Goal: Task Accomplishment & Management: Manage account settings

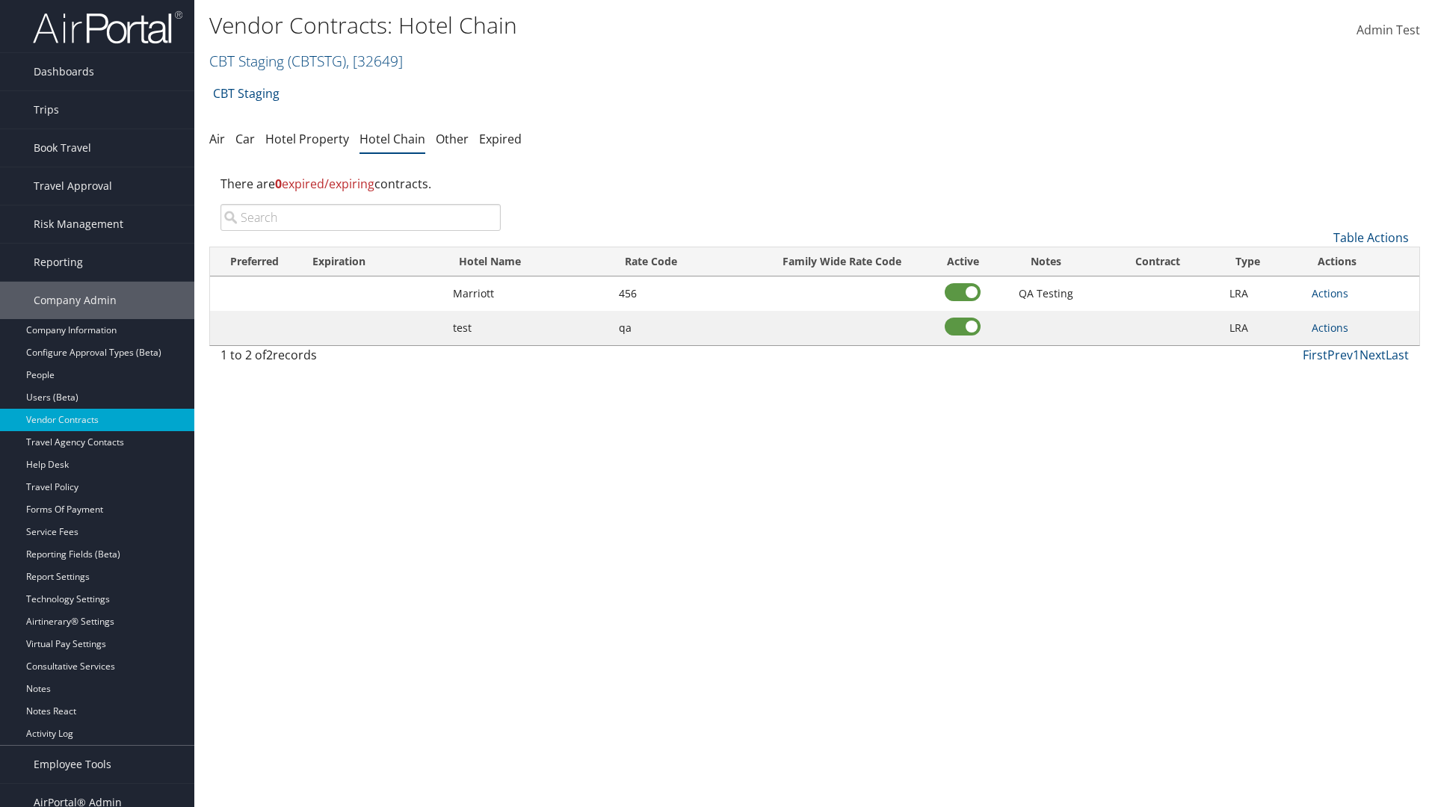
click at [360, 218] on input "search" at bounding box center [361, 217] width 280 height 27
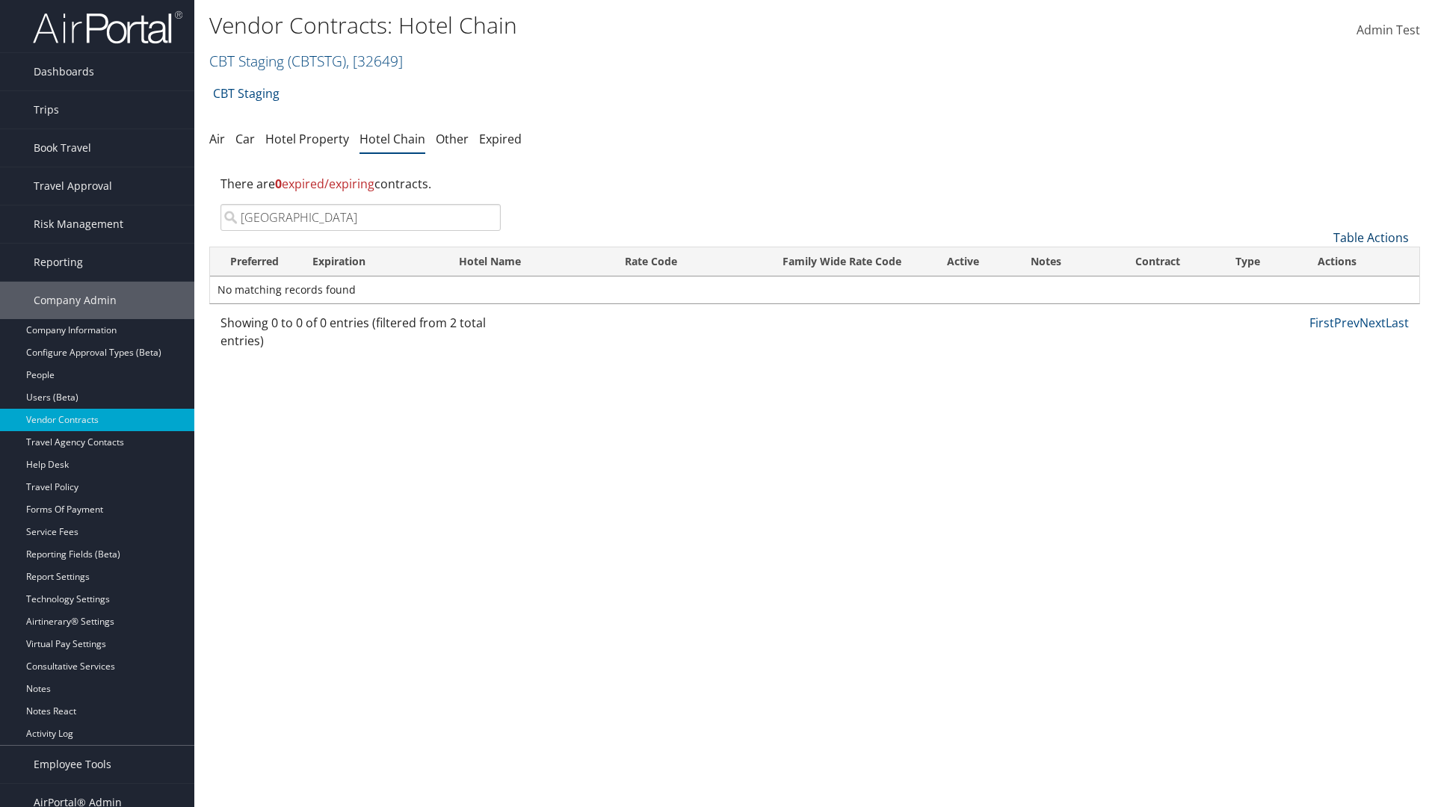
type input "[GEOGRAPHIC_DATA]"
click at [1371, 238] on link "Table Actions" at bounding box center [1372, 238] width 76 height 16
click at [1321, 261] on link "Add New Contract" at bounding box center [1321, 260] width 197 height 25
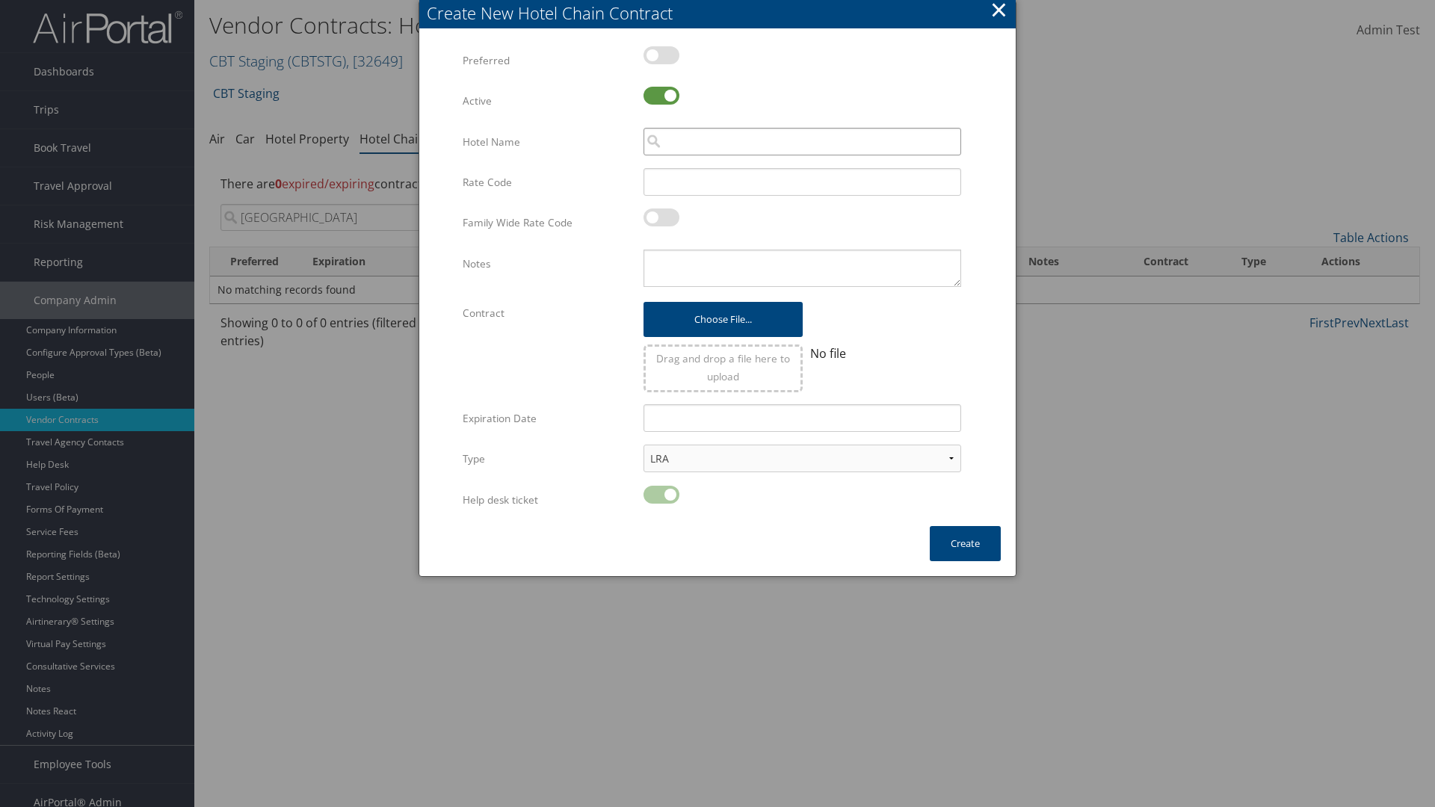
click at [802, 141] on input "search" at bounding box center [803, 142] width 318 height 28
type input "[GEOGRAPHIC_DATA]"
type input "456"
click at [965, 544] on button "Create" at bounding box center [965, 543] width 71 height 35
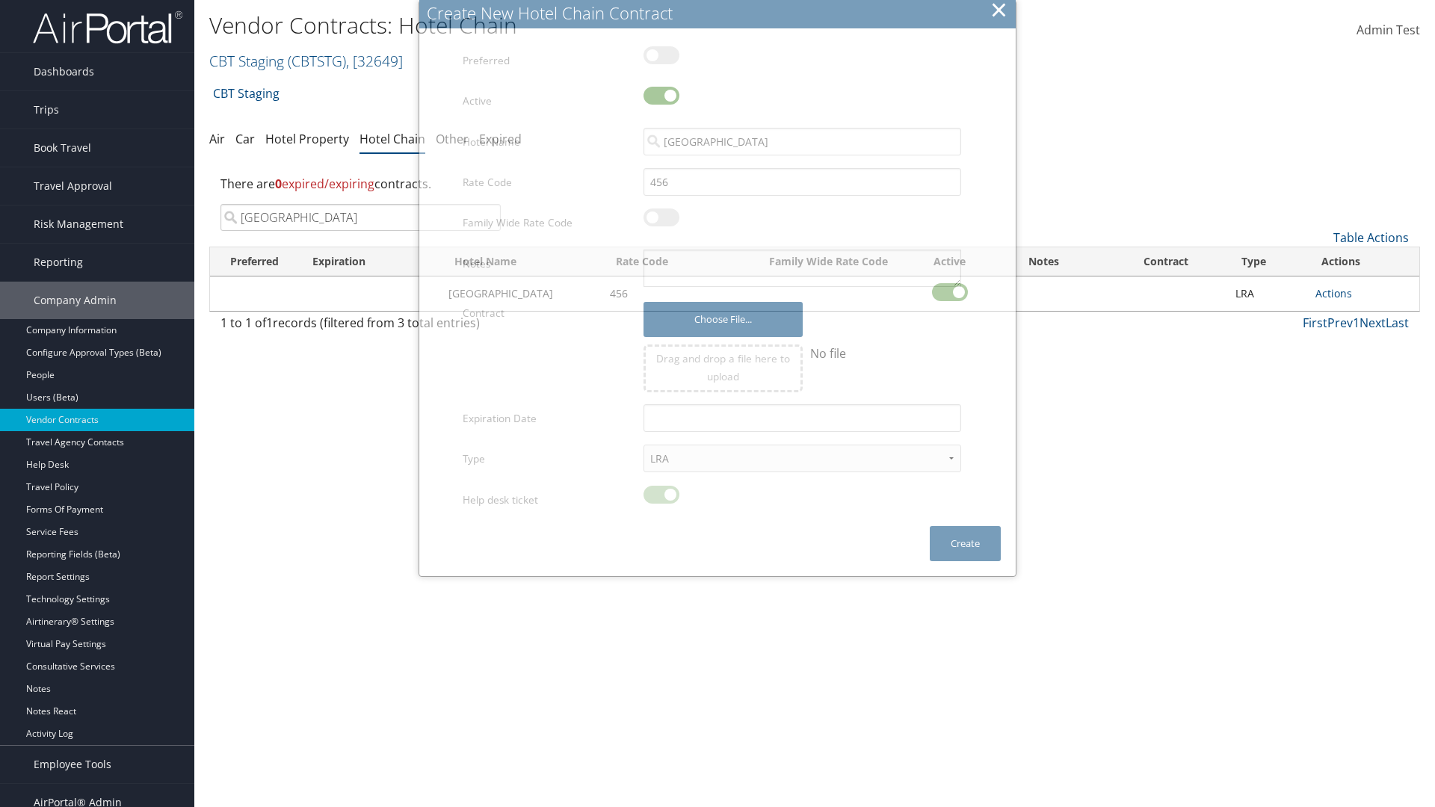
click at [360, 204] on input "[GEOGRAPHIC_DATA]" at bounding box center [361, 217] width 280 height 27
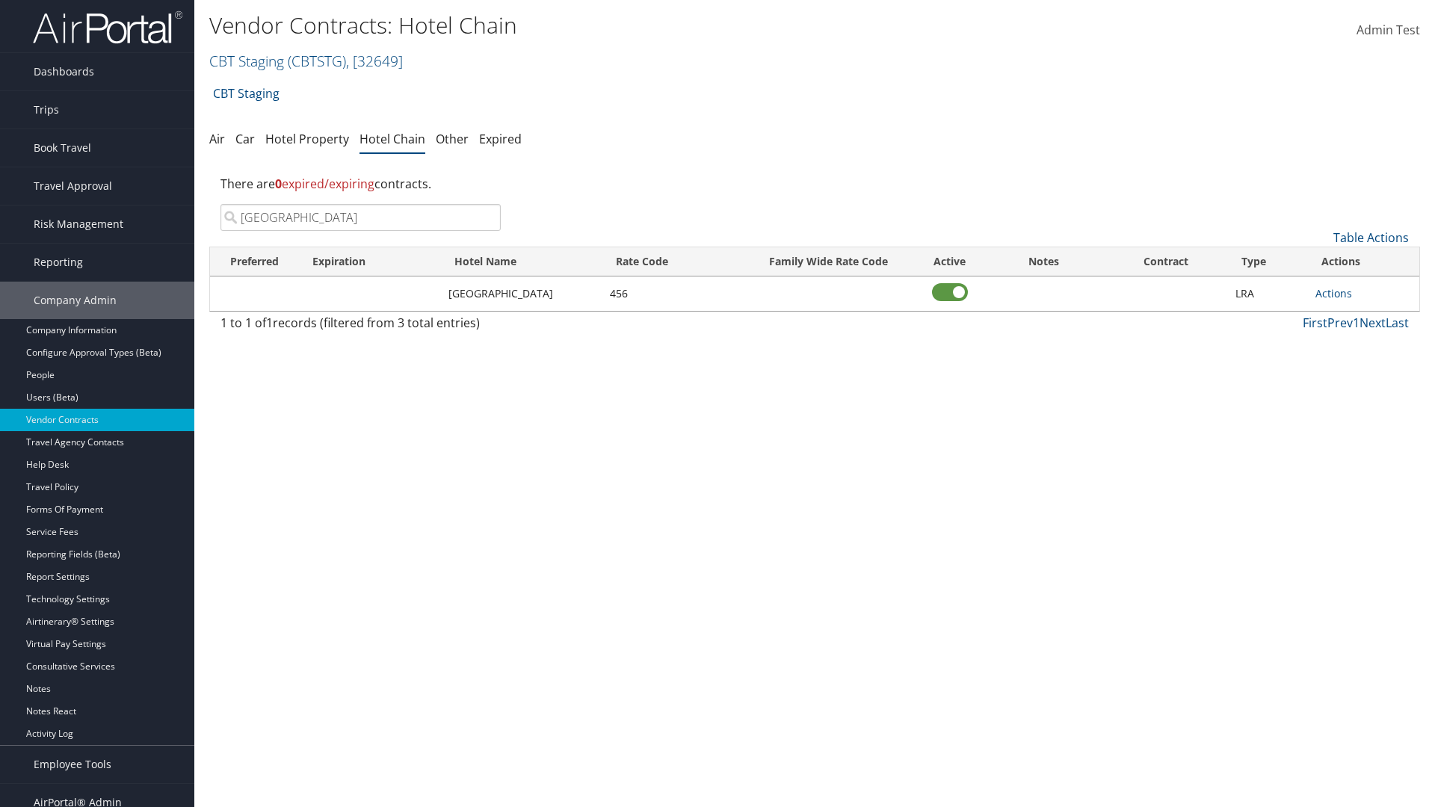
scroll to position [15, 0]
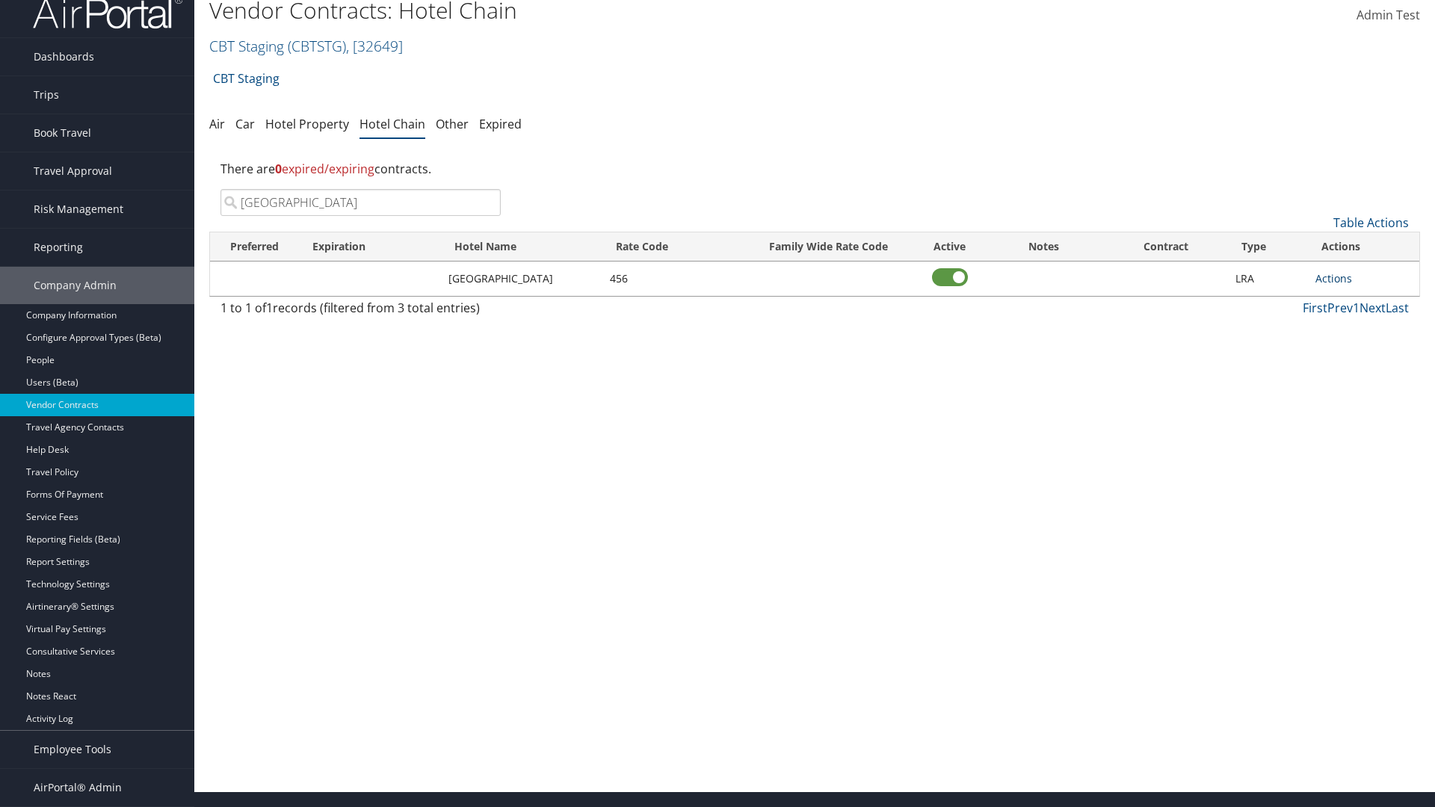
click at [1334, 278] on link "Actions" at bounding box center [1334, 278] width 37 height 14
click at [1338, 326] on link "Delete" at bounding box center [1339, 325] width 44 height 25
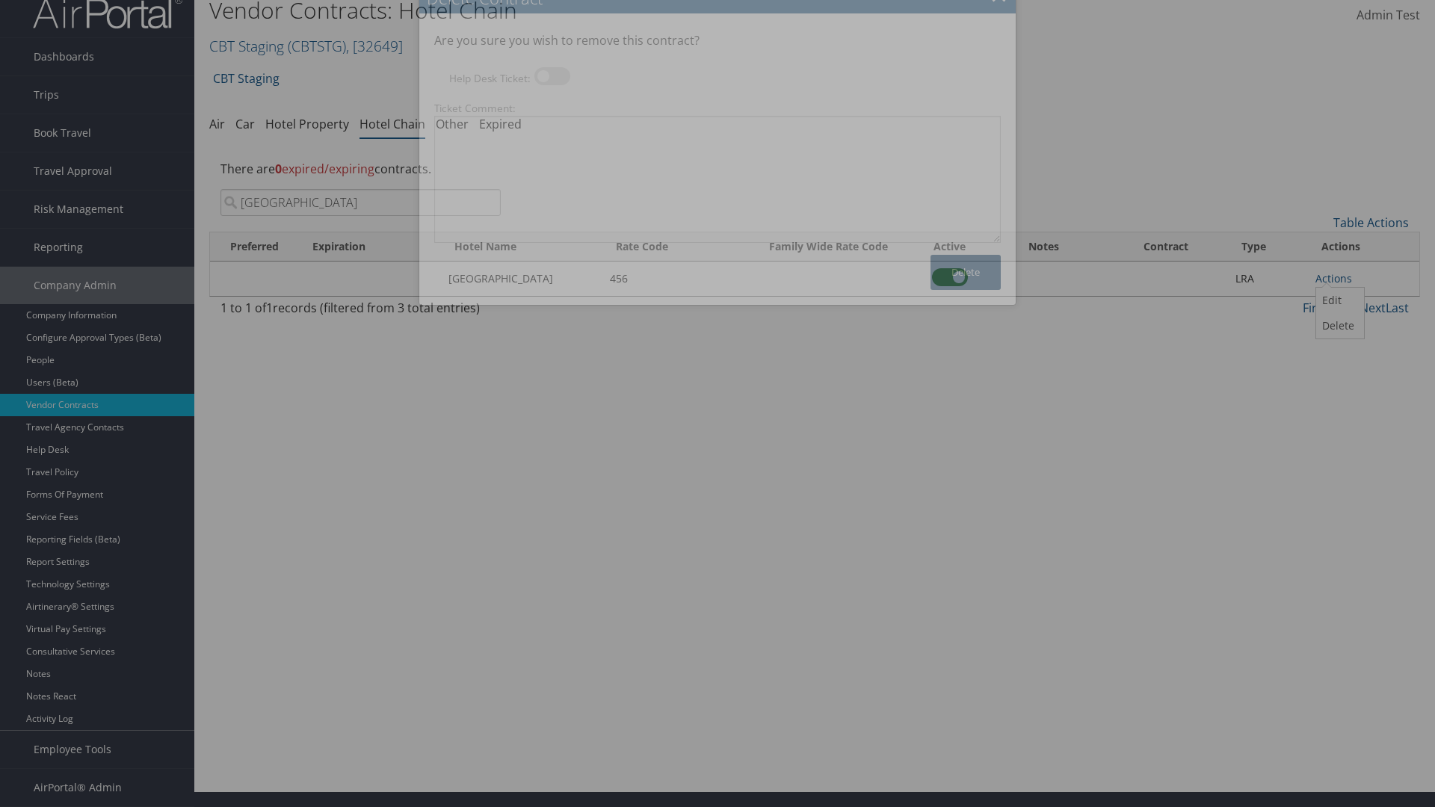
click at [966, 272] on button "Delete" at bounding box center [966, 272] width 70 height 35
